Goal: Task Accomplishment & Management: Complete application form

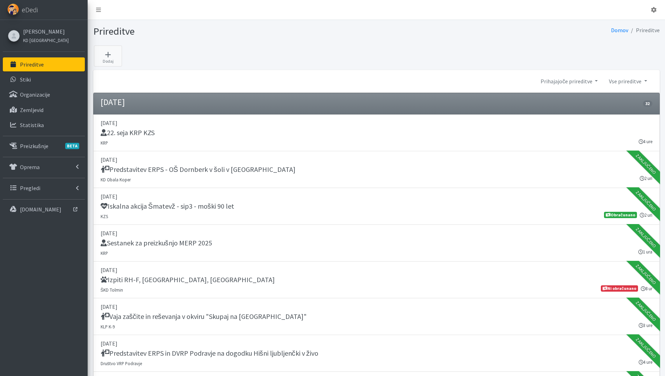
click at [33, 59] on link "Prireditve" at bounding box center [44, 64] width 82 height 14
click at [106, 59] on link "Dodaj" at bounding box center [108, 56] width 28 height 21
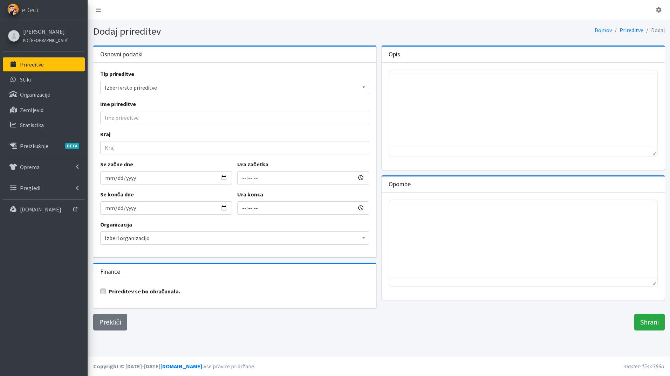
click at [139, 84] on span "Izberi vrsto prireditve" at bounding box center [235, 88] width 260 height 10
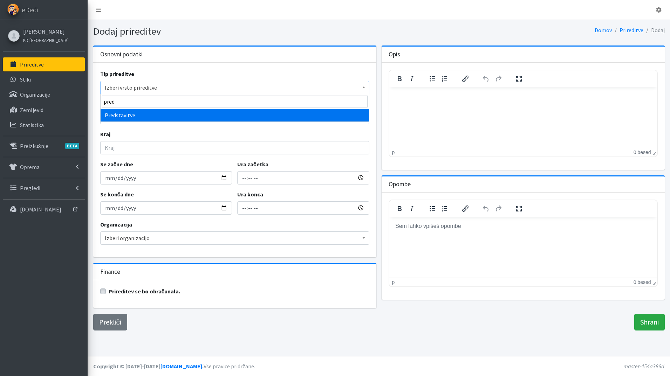
type input "pred"
select select "1011"
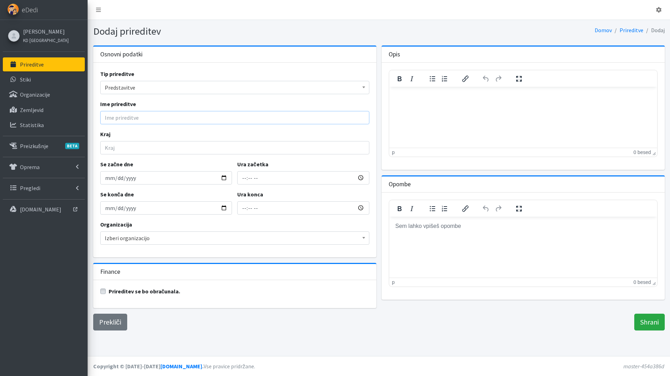
click at [128, 121] on input "Ime prireditve" at bounding box center [234, 117] width 269 height 13
type input "Predstavitev Enote reševalnih psov študentom - predmet Kinologija"
click at [125, 150] on input "Kraj" at bounding box center [234, 147] width 269 height 13
type input "Ig"
click at [223, 177] on input "Se začne dne" at bounding box center [166, 177] width 132 height 13
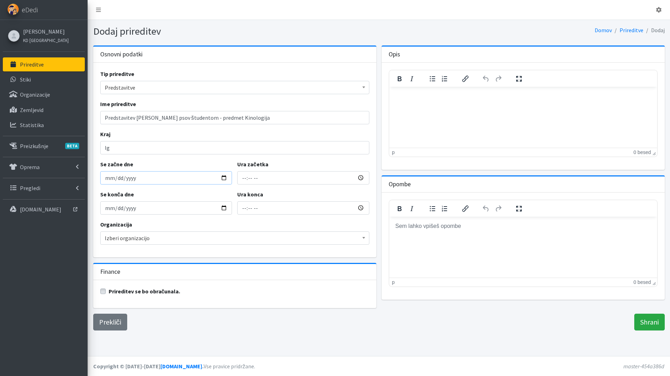
type input "2025-10-15"
click at [219, 207] on input "2025-10-15" at bounding box center [166, 207] width 132 height 13
click at [221, 210] on input "2025-10-15" at bounding box center [166, 207] width 132 height 13
click at [242, 177] on input "Ura začetka" at bounding box center [303, 177] width 132 height 13
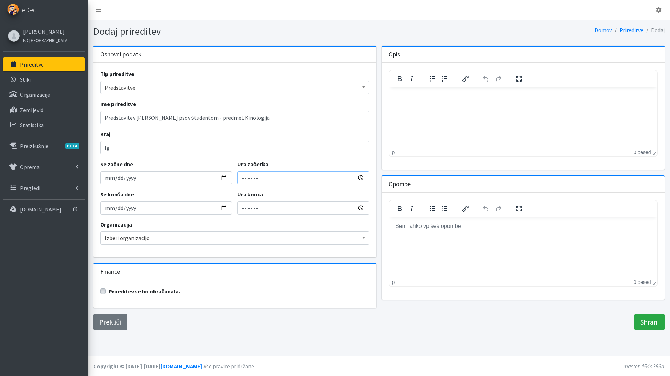
type input "16:00"
click at [244, 209] on input "18:00" at bounding box center [303, 207] width 132 height 13
click at [246, 210] on input "10:30" at bounding box center [303, 207] width 132 height 13
type input "19:30"
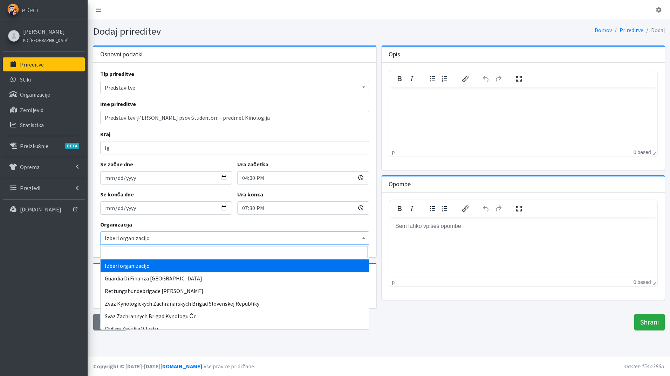
click at [139, 236] on span "Izberi organizacijo" at bounding box center [235, 238] width 260 height 10
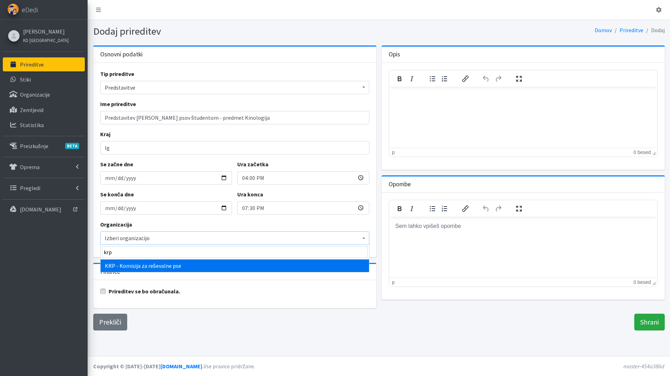
type input "krp"
select select "1000"
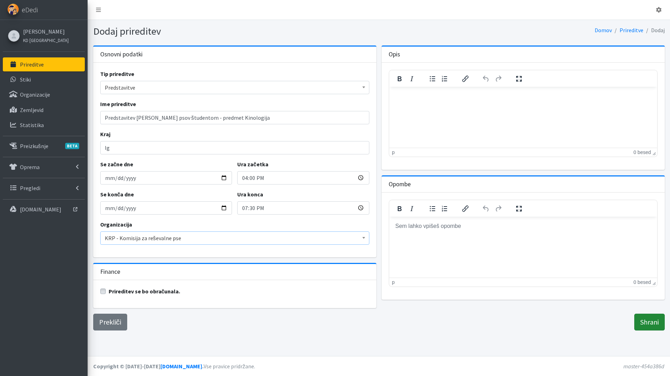
click at [651, 320] on input "Shrani" at bounding box center [649, 322] width 30 height 17
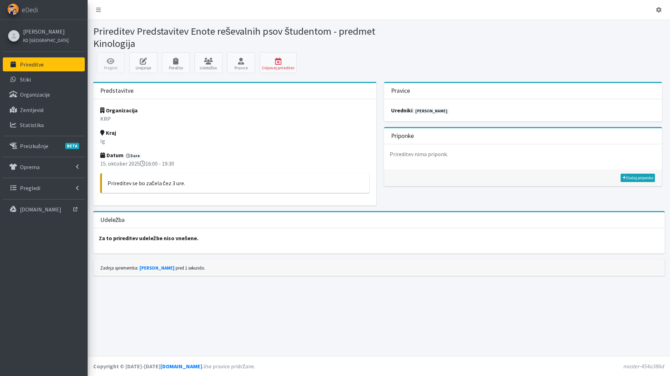
click at [25, 65] on p "Prireditve" at bounding box center [32, 64] width 24 height 7
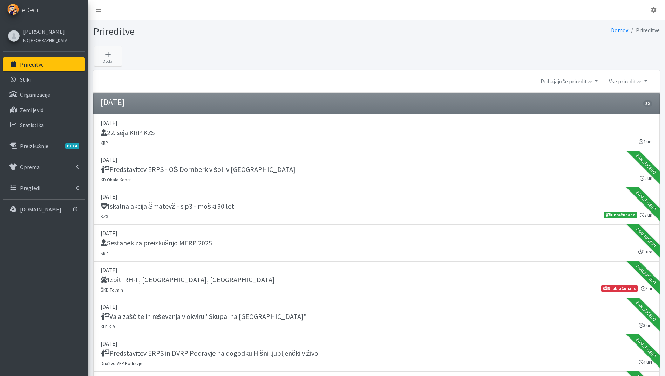
click at [48, 62] on link "Prireditve" at bounding box center [44, 64] width 82 height 14
